Goal: Find contact information: Find contact information

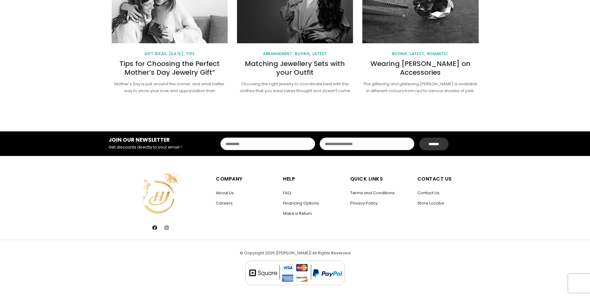
scroll to position [830, 0]
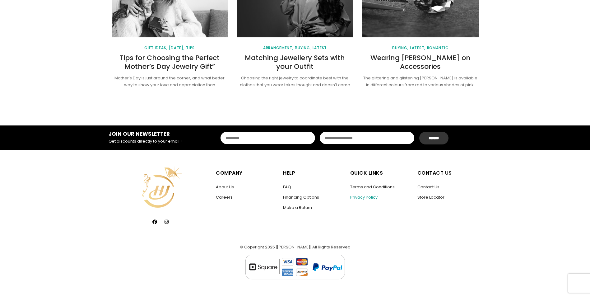
click at [359, 196] on link "Privacy Policy" at bounding box center [363, 197] width 27 height 6
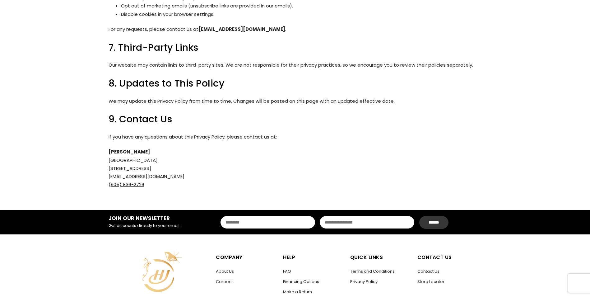
scroll to position [560, 0]
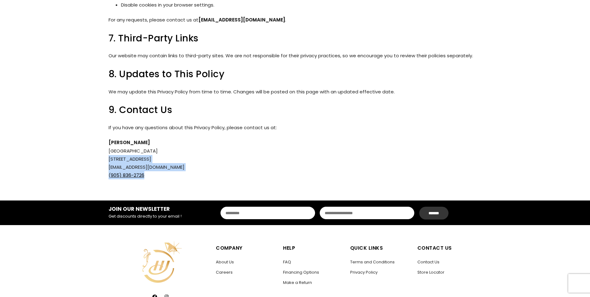
drag, startPoint x: 105, startPoint y: 157, endPoint x: 156, endPoint y: 174, distance: 53.0
drag, startPoint x: 156, startPoint y: 174, endPoint x: 137, endPoint y: 156, distance: 25.3
copy p "17600 Yonge St, Newmarket, ON L3Y 4Z1 info@howardjewellers.ca ( 905) 836-2726"
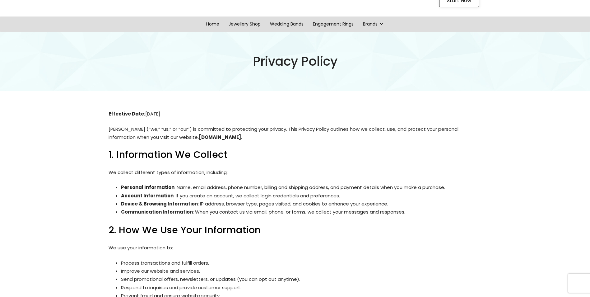
scroll to position [0, 0]
